Goal: Transaction & Acquisition: Purchase product/service

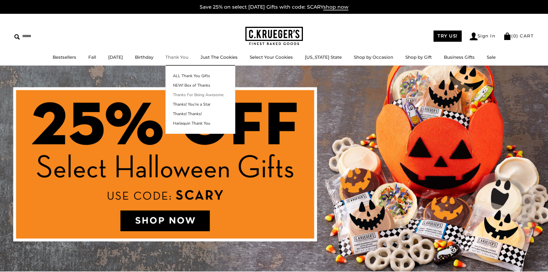
click at [212, 97] on link "Thanks For Being Awesome" at bounding box center [200, 95] width 69 height 6
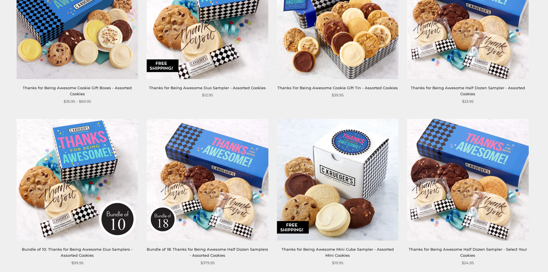
scroll to position [58, 0]
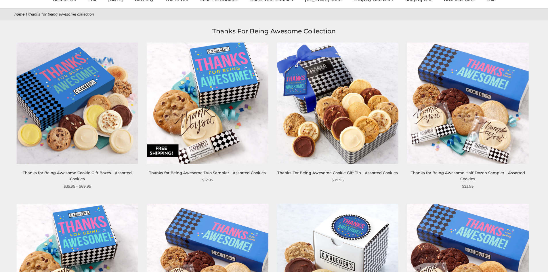
click at [93, 119] on img at bounding box center [77, 102] width 121 height 121
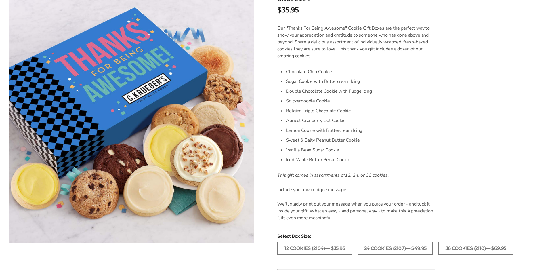
scroll to position [173, 0]
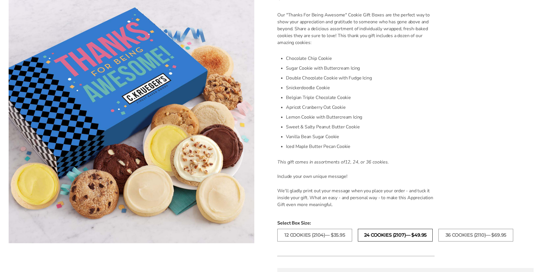
click at [413, 233] on label "24 Cookies (2107)— $49.95" at bounding box center [395, 235] width 75 height 13
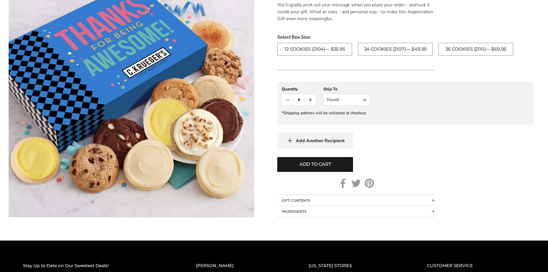
scroll to position [345, 0]
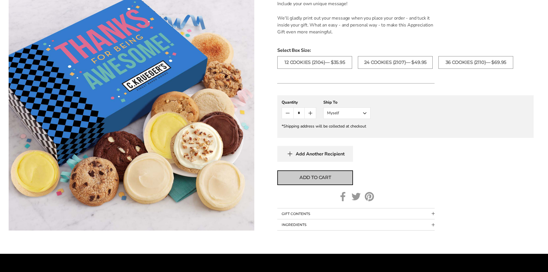
click at [325, 173] on button "Add to cart" at bounding box center [316, 177] width 76 height 15
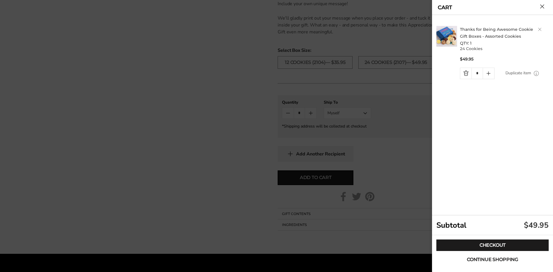
click at [485, 258] on span "Continue shopping" at bounding box center [492, 259] width 51 height 5
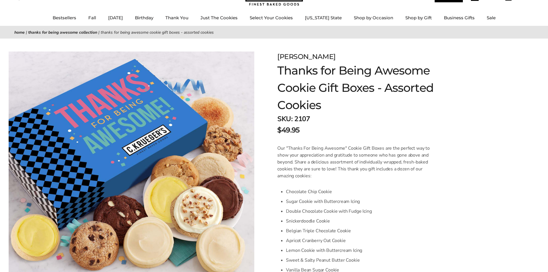
scroll to position [0, 0]
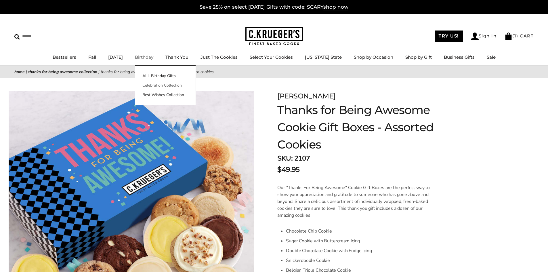
click at [169, 85] on link "Celebration Collection" at bounding box center [165, 85] width 60 height 6
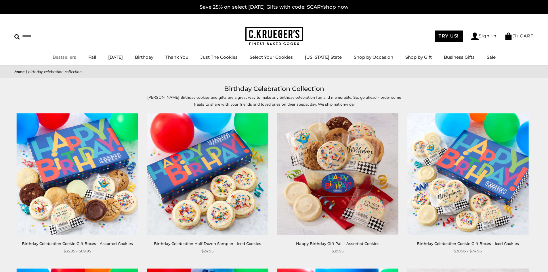
click at [69, 56] on link "Bestsellers" at bounding box center [65, 56] width 24 height 5
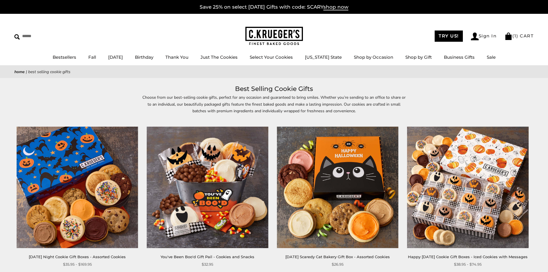
click at [509, 31] on ul "TRY US! Sign In ( 1 ) CART" at bounding box center [484, 36] width 107 height 12
click at [527, 34] on link "( 1 ) CART" at bounding box center [519, 35] width 29 height 5
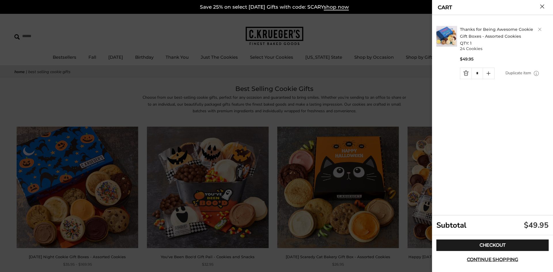
click at [479, 29] on link "Thanks for Being Awesome Cookie Gift Boxes - Assorted Cookies" at bounding box center [496, 33] width 73 height 12
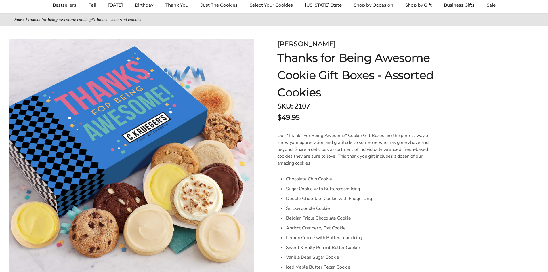
scroll to position [58, 0]
